Goal: Information Seeking & Learning: Learn about a topic

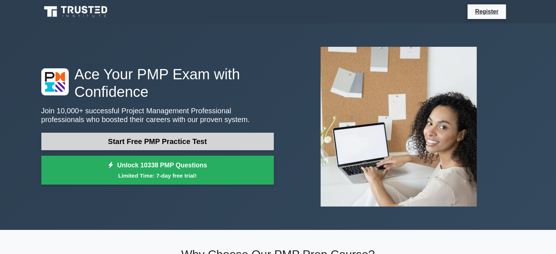
click at [210, 144] on link "Start Free PMP Practice Test" at bounding box center [157, 142] width 232 height 18
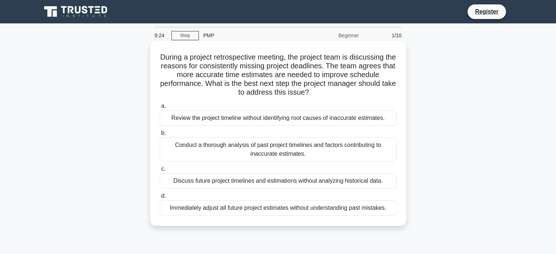
click at [326, 153] on div "Conduct a thorough analysis of past project timelines and factors contributing …" at bounding box center [278, 149] width 237 height 24
click at [160, 136] on input "b. Conduct a thorough analysis of past project timelines and factors contributi…" at bounding box center [160, 133] width 0 height 5
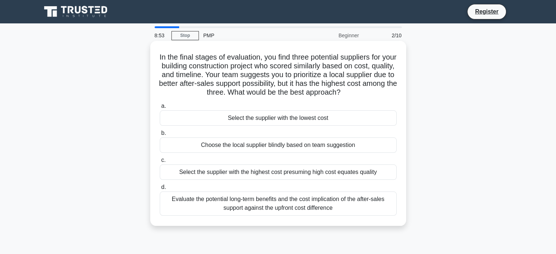
click at [343, 209] on div "Evaluate the potential long-term benefits and the cost implication of the after…" at bounding box center [278, 203] width 237 height 24
click at [160, 190] on input "d. Evaluate the potential long-term benefits and the cost implication of the af…" at bounding box center [160, 187] width 0 height 5
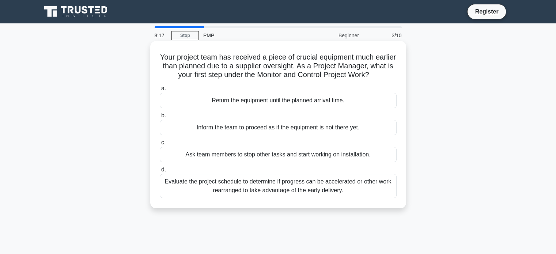
click at [352, 191] on div "Evaluate the project schedule to determine if progress can be accelerated or ot…" at bounding box center [278, 186] width 237 height 24
click at [160, 172] on input "d. Evaluate the project schedule to determine if progress can be accelerated or…" at bounding box center [160, 169] width 0 height 5
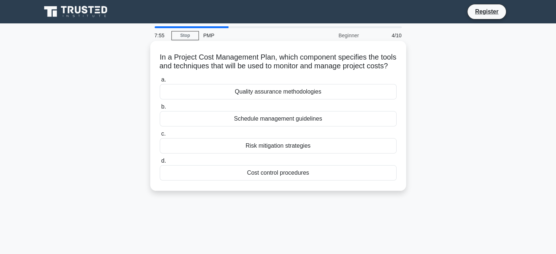
click at [325, 181] on div "Cost control procedures" at bounding box center [278, 172] width 237 height 15
click at [160, 163] on input "d. Cost control procedures" at bounding box center [160, 161] width 0 height 5
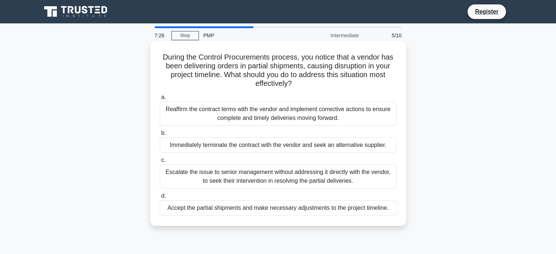
click at [361, 118] on div "Reaffirm the contract terms with the vendor and implement corrective actions to…" at bounding box center [278, 114] width 237 height 24
click at [160, 100] on input "a. Reaffirm the contract terms with the vendor and implement corrective actions…" at bounding box center [160, 97] width 0 height 5
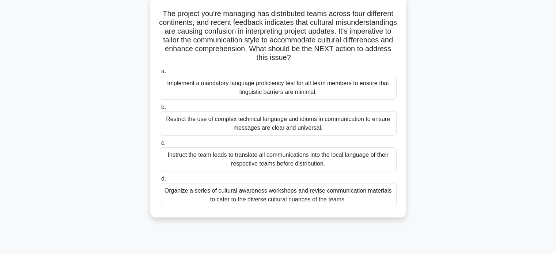
scroll to position [48, 0]
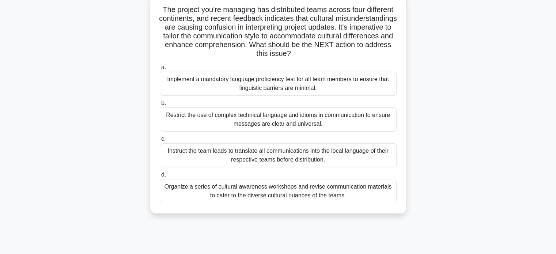
click at [316, 194] on div "Organize a series of cultural awareness workshops and revise communication mate…" at bounding box center [278, 191] width 237 height 24
click at [160, 177] on input "d. Organize a series of cultural awareness workshops and revise communication m…" at bounding box center [160, 174] width 0 height 5
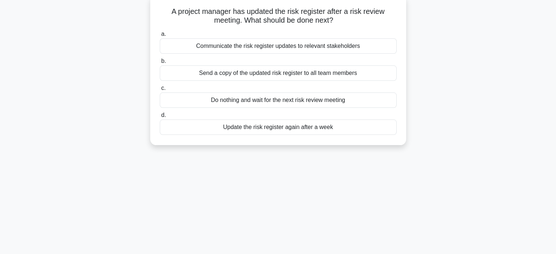
scroll to position [0, 0]
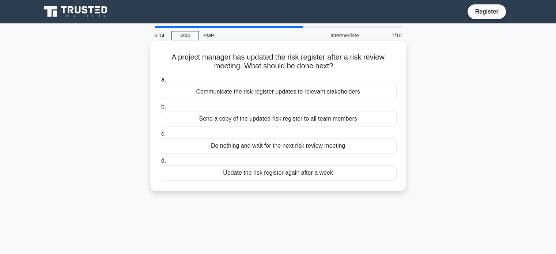
click at [244, 93] on div "Communicate the risk register updates to relevant stakeholders" at bounding box center [278, 91] width 237 height 15
click at [160, 82] on input "a. Communicate the risk register updates to relevant stakeholders" at bounding box center [160, 79] width 0 height 5
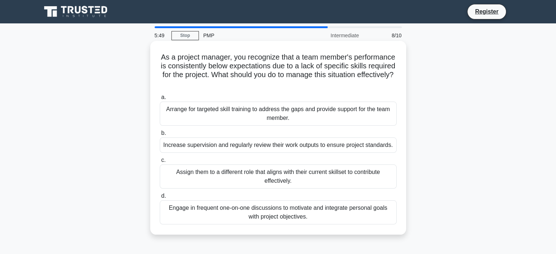
click at [314, 177] on div "Assign them to a different role that aligns with their current skillset to cont…" at bounding box center [278, 176] width 237 height 24
click at [160, 163] on input "c. Assign them to a different role that aligns with their current skillset to c…" at bounding box center [160, 160] width 0 height 5
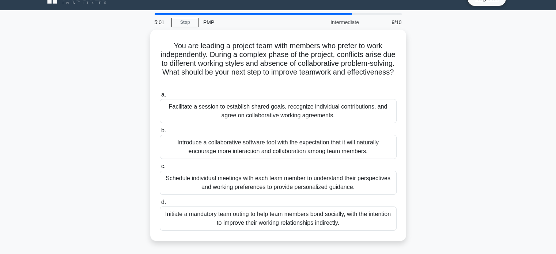
scroll to position [16, 0]
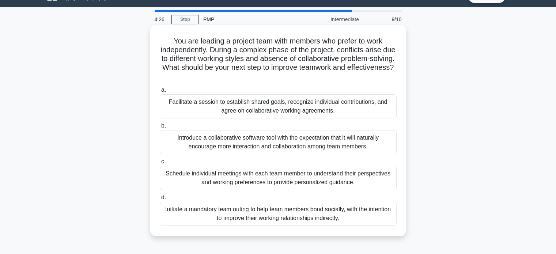
click at [357, 108] on div "Facilitate a session to establish shared goals, recognize individual contributi…" at bounding box center [278, 106] width 237 height 24
click at [160, 92] on input "a. Facilitate a session to establish shared goals, recognize individual contrib…" at bounding box center [160, 90] width 0 height 5
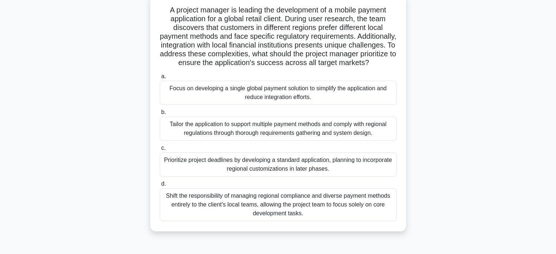
scroll to position [49, 0]
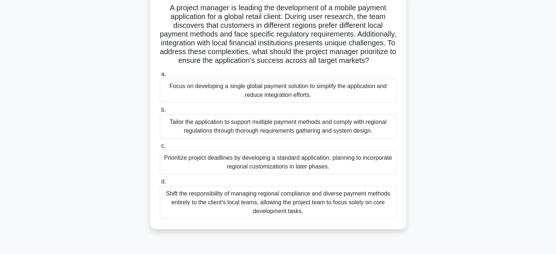
click at [365, 138] on div "Tailor the application to support multiple payment methods and comply with regi…" at bounding box center [278, 126] width 237 height 24
click at [160, 113] on input "b. Tailor the application to support multiple payment methods and comply with r…" at bounding box center [160, 110] width 0 height 5
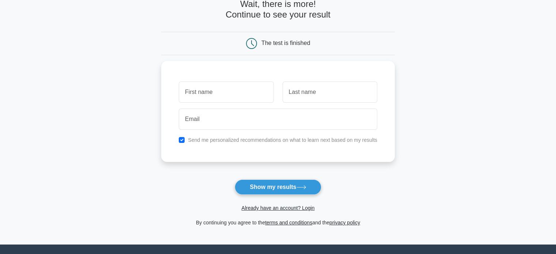
scroll to position [46, 0]
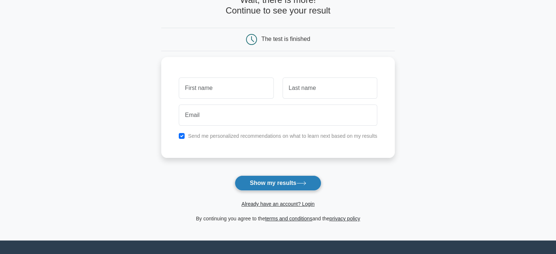
click at [281, 183] on button "Show my results" at bounding box center [278, 182] width 86 height 15
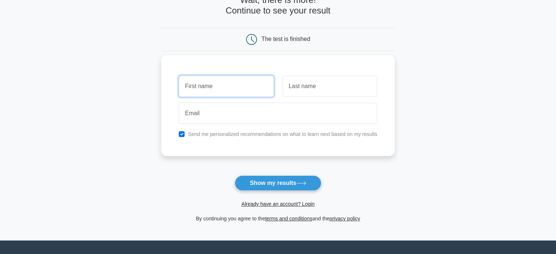
click at [204, 96] on input "text" at bounding box center [226, 86] width 95 height 21
type input "tom"
click at [308, 84] on input "text" at bounding box center [329, 86] width 95 height 21
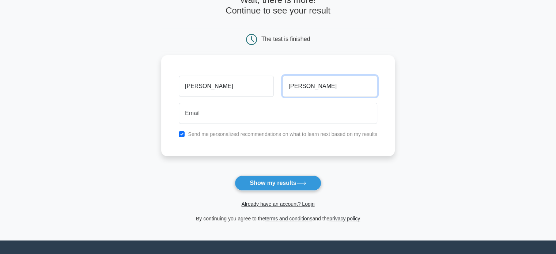
type input "tomson"
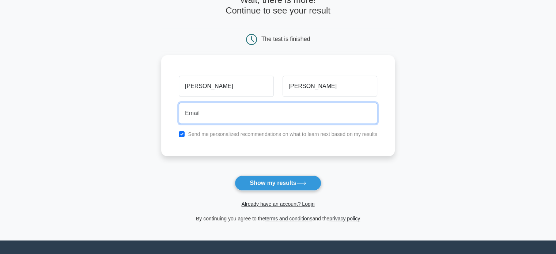
click at [205, 115] on input "email" at bounding box center [278, 113] width 198 height 21
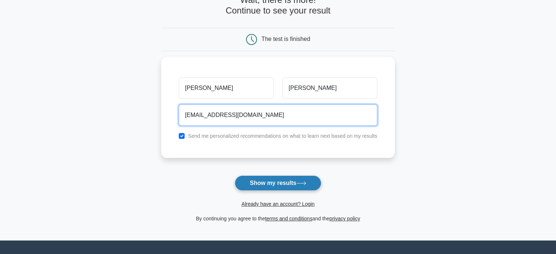
type input "tomt@hotmail.com"
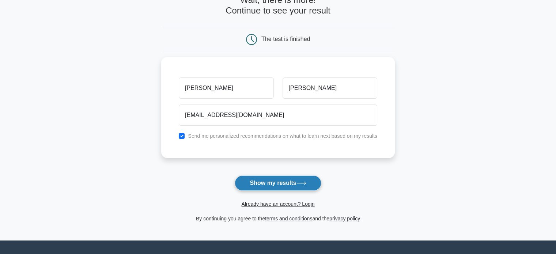
click at [263, 183] on button "Show my results" at bounding box center [278, 182] width 86 height 15
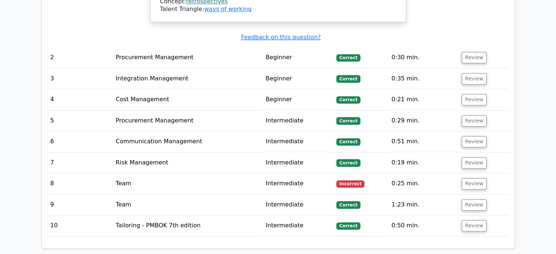
scroll to position [1090, 0]
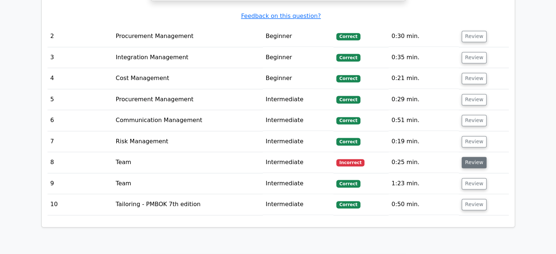
click at [470, 157] on button "Review" at bounding box center [474, 162] width 25 height 11
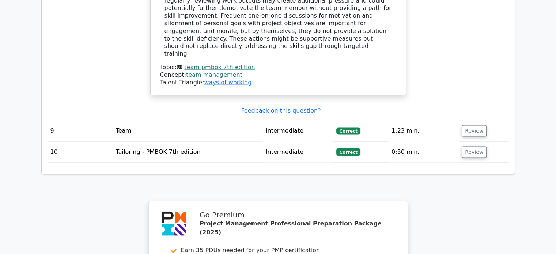
scroll to position [1727, 0]
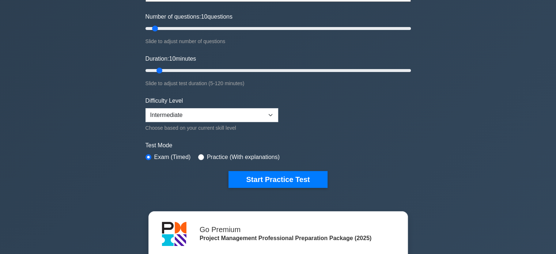
scroll to position [79, 0]
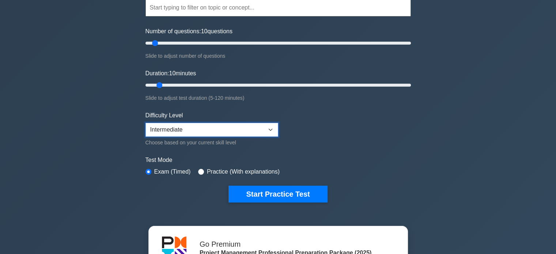
click at [272, 129] on select "Beginner Intermediate Expert" at bounding box center [211, 130] width 133 height 14
select select "expert"
click at [145, 123] on select "Beginner Intermediate Expert" at bounding box center [211, 130] width 133 height 14
click at [202, 170] on input "radio" at bounding box center [201, 172] width 6 height 6
radio input "true"
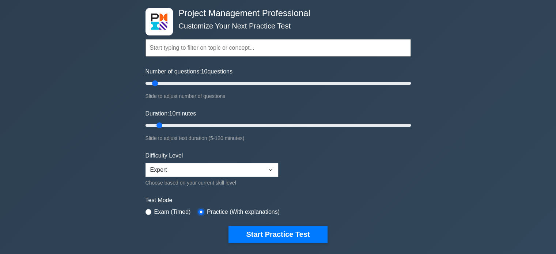
scroll to position [28, 0]
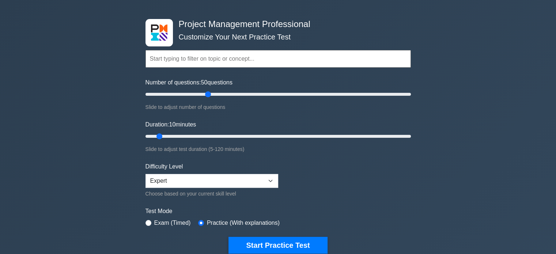
drag, startPoint x: 157, startPoint y: 92, endPoint x: 206, endPoint y: 100, distance: 49.3
type input "50"
click at [206, 99] on input "Number of questions: 50 questions" at bounding box center [277, 94] width 265 height 9
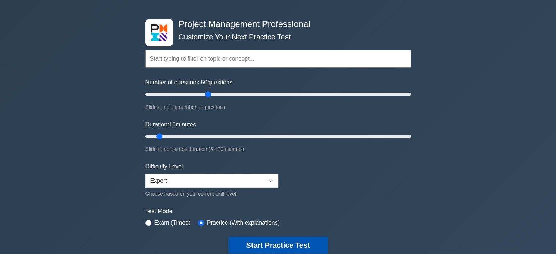
click at [289, 238] on button "Start Practice Test" at bounding box center [277, 245] width 99 height 17
